Goal: Find specific page/section: Find specific page/section

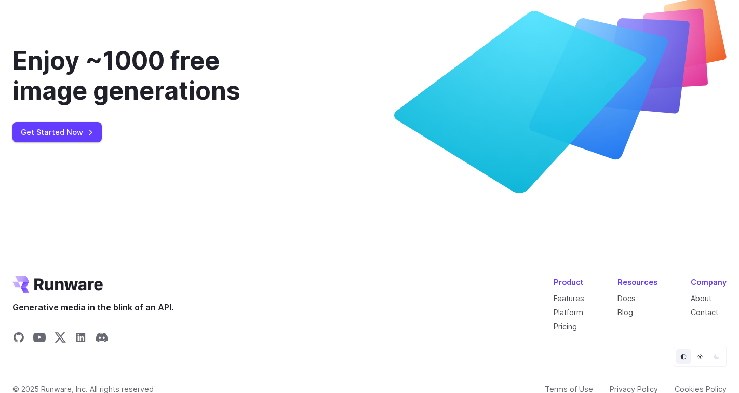
scroll to position [3893, 0]
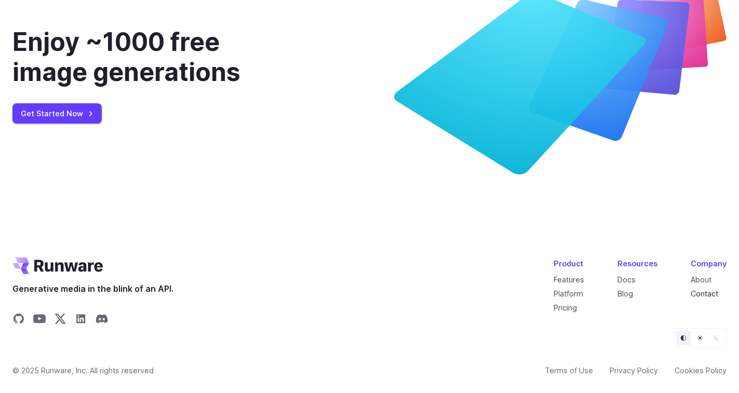
click at [706, 294] on link "Contact" at bounding box center [705, 293] width 28 height 9
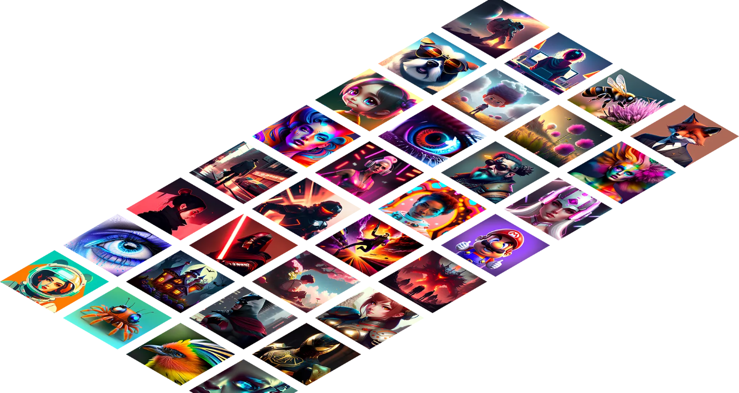
scroll to position [909, 0]
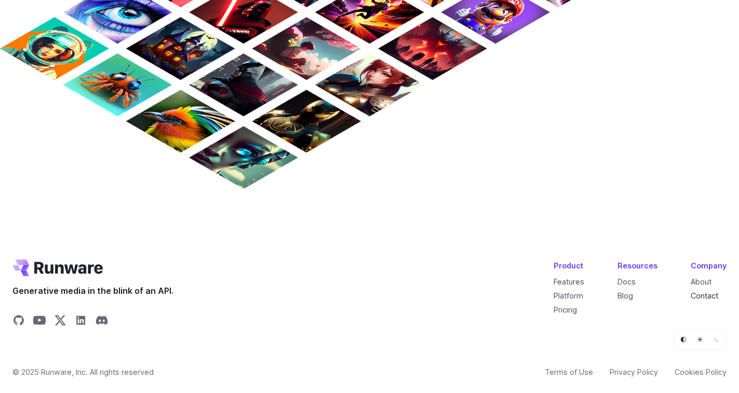
click at [708, 294] on link "Contact" at bounding box center [705, 296] width 28 height 9
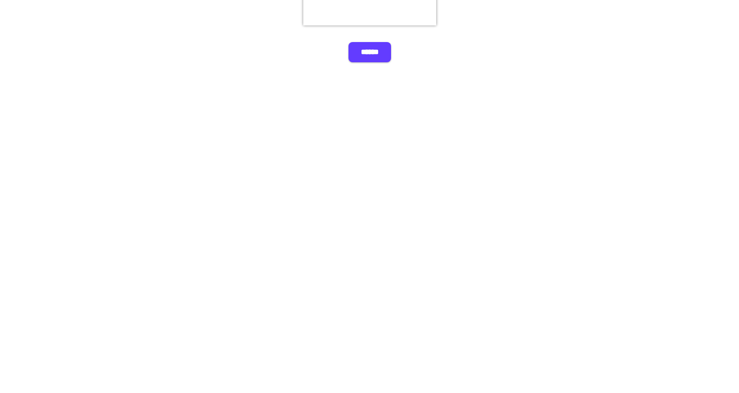
scroll to position [441, 0]
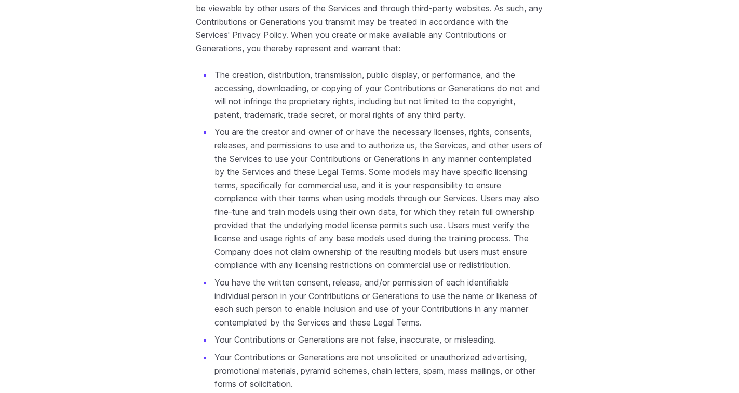
scroll to position [6613, 0]
